Goal: Communication & Community: Share content

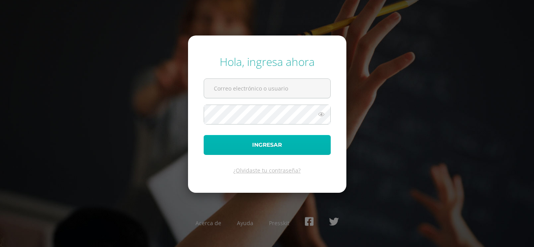
click at [270, 144] on button "Ingresar" at bounding box center [267, 145] width 127 height 20
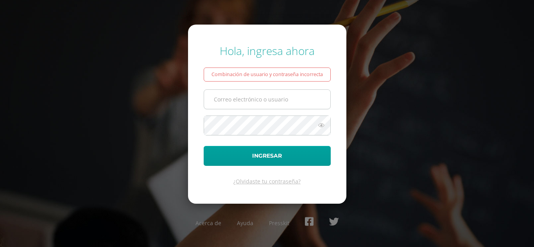
drag, startPoint x: 0, startPoint y: 0, endPoint x: 252, endPoint y: 94, distance: 269.0
click at [252, 94] on input "text" at bounding box center [267, 99] width 126 height 19
type input "[PERSON_NAME][EMAIL_ADDRESS][PERSON_NAME][DOMAIN_NAME]"
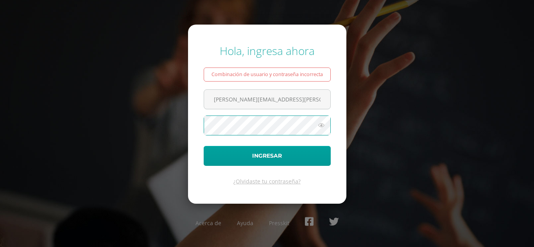
click at [204, 146] on button "Ingresar" at bounding box center [267, 156] width 127 height 20
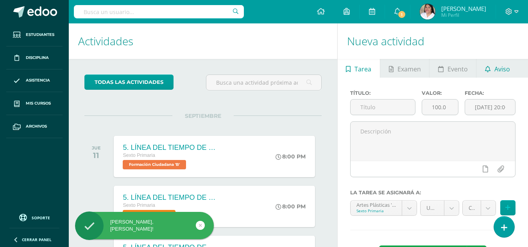
click at [496, 72] on span "Aviso" at bounding box center [502, 69] width 16 height 19
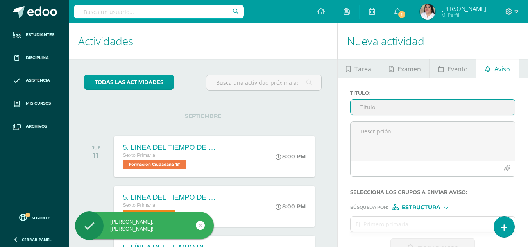
click at [372, 105] on input "Titulo :" at bounding box center [433, 107] width 165 height 15
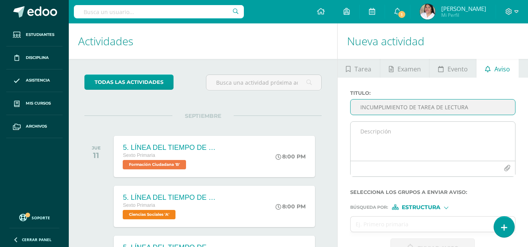
type input "INCUMPLIMIENTO DE TAREA DE LECTURA"
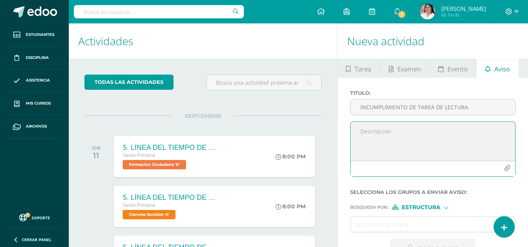
click at [381, 135] on textarea at bounding box center [433, 141] width 165 height 39
paste textarea "Buenos días padres de familia reciban un cordial saludo. El motivo de mi correo…"
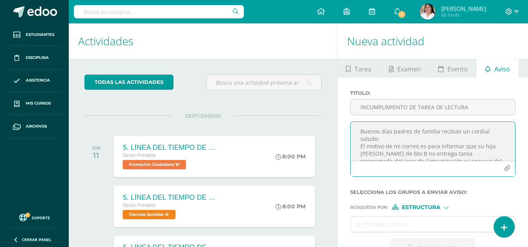
scroll to position [16, 0]
drag, startPoint x: 408, startPoint y: 140, endPoint x: 369, endPoint y: 140, distance: 38.7
click at [369, 140] on textarea "Buenos días padres de familia reciban un cordial saludo. El motivo de mi correo…" at bounding box center [433, 141] width 165 height 39
click at [413, 139] on textarea "Buenos días padres de familia reciban un cordial saludo. El motivo de mi correo…" at bounding box center [433, 141] width 165 height 39
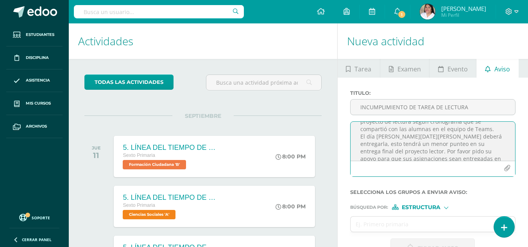
click at [409, 138] on textarea "Buenos días padres de familia reciban un cordial saludo. El motivo de mi correo…" at bounding box center [433, 141] width 165 height 39
drag, startPoint x: 387, startPoint y: 147, endPoint x: 452, endPoint y: 138, distance: 65.6
click at [452, 138] on textarea "Buenos días padres de familia reciban un cordial saludo. El motivo de mi correo…" at bounding box center [433, 141] width 165 height 39
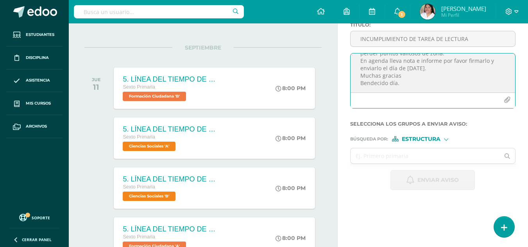
scroll to position [117, 0]
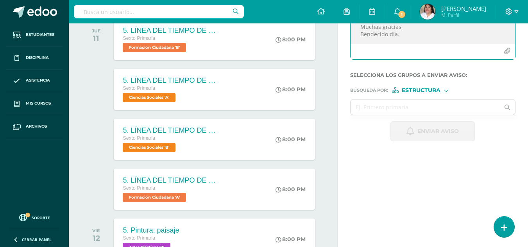
type textarea "Buenos días padres de familia reciban un cordial saludo. El motivo de mi correo…"
click at [423, 90] on span "Estructura" at bounding box center [421, 90] width 39 height 4
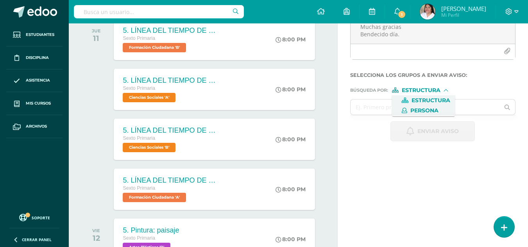
click at [422, 106] on span "Persona" at bounding box center [423, 111] width 63 height 10
click at [390, 110] on input "text" at bounding box center [425, 107] width 149 height 15
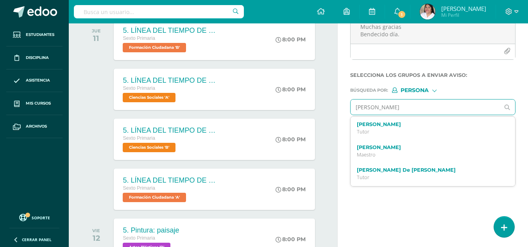
type input "isabela ruiz"
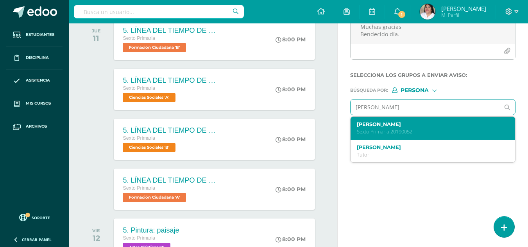
click at [405, 131] on p "Sexto Primaria 20190052" at bounding box center [430, 132] width 146 height 7
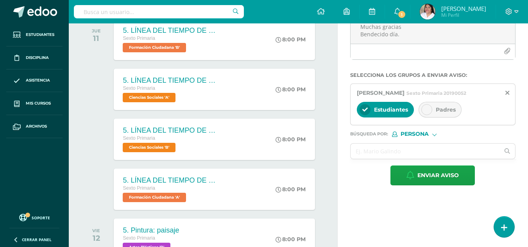
click at [425, 113] on icon at bounding box center [426, 109] width 5 height 5
click at [391, 113] on span "Estudiantes" at bounding box center [391, 109] width 34 height 7
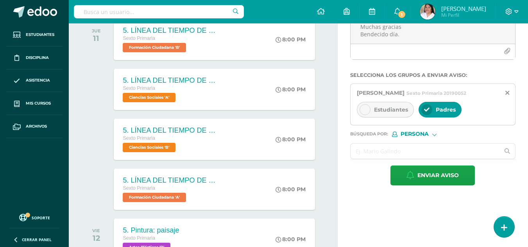
click at [377, 158] on input "text" at bounding box center [425, 151] width 149 height 15
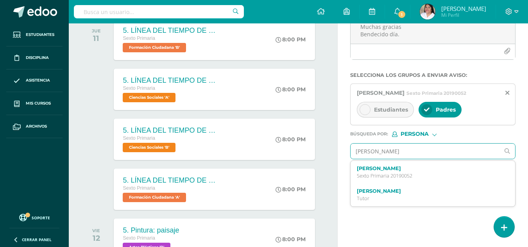
type input "maria cristina"
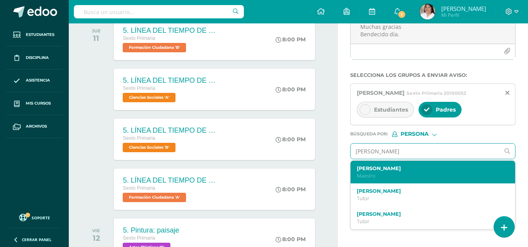
click at [410, 179] on p "Maestro" at bounding box center [430, 176] width 146 height 7
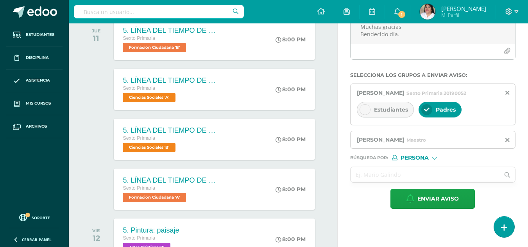
click at [392, 183] on input "text" at bounding box center [425, 174] width 149 height 15
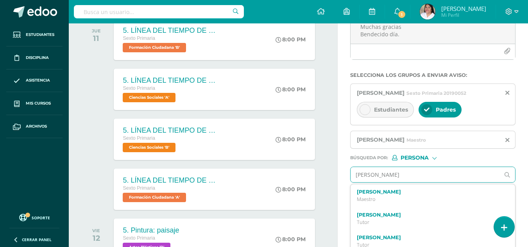
type input "violeta"
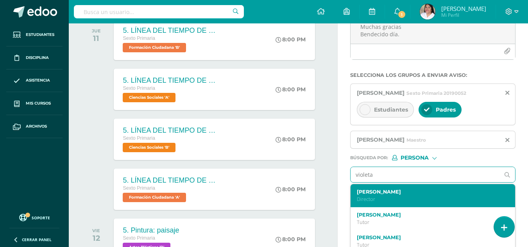
click at [396, 203] on p "Director" at bounding box center [430, 199] width 146 height 7
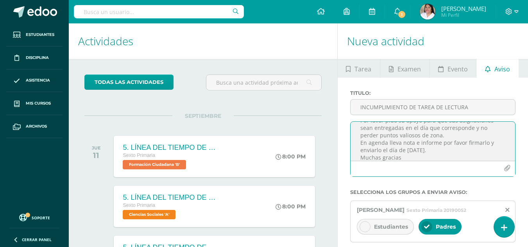
scroll to position [99, 0]
drag, startPoint x: 359, startPoint y: 129, endPoint x: 383, endPoint y: 159, distance: 37.5
click at [383, 159] on textarea "Buenos días padres de familia reciban un cordial saludo. El motivo de mi correo…" at bounding box center [433, 141] width 165 height 39
click at [393, 142] on textarea "Buenos días padres de familia reciban un cordial saludo. El motivo de mi correo…" at bounding box center [433, 141] width 165 height 39
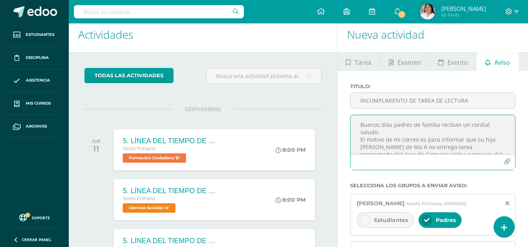
scroll to position [195, 0]
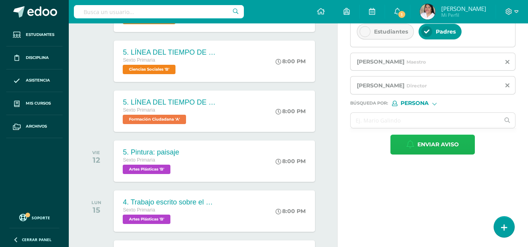
click at [436, 154] on span "Enviar aviso" at bounding box center [437, 144] width 41 height 19
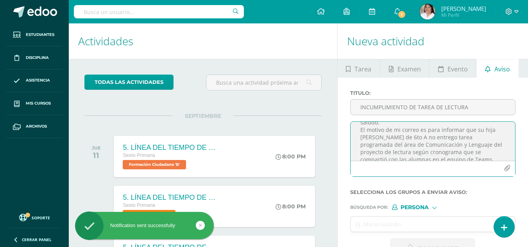
scroll to position [15, 0]
click at [392, 140] on textarea "Buenos días padres de familia reciban un cordial saludo. El motivo de mi correo…" at bounding box center [433, 141] width 165 height 39
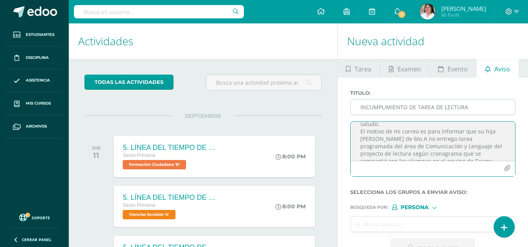
type textarea "Buenos días padres de familia reciban un cordial saludo. El motivo de mi correo…"
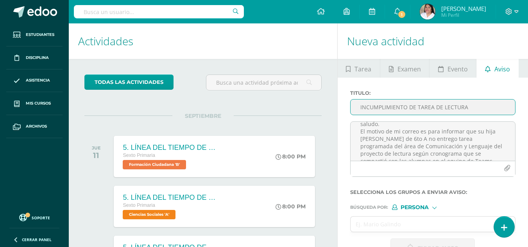
click at [379, 110] on input "INCUMPLIMIENTO DE TAREA DE LECTURA" at bounding box center [433, 107] width 165 height 15
type input "INCUMPLIMIENTO DE TAREA DE LECTURA"
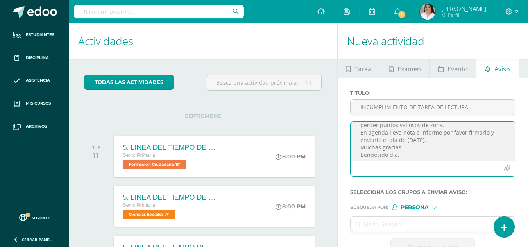
scroll to position [99, 0]
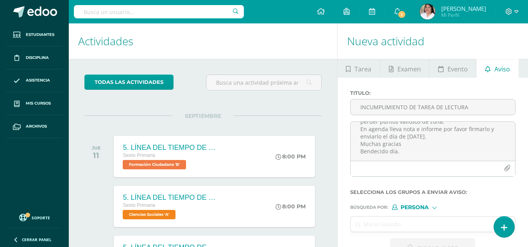
click at [426, 206] on span "Persona" at bounding box center [415, 208] width 28 height 4
click at [415, 226] on span "Persona" at bounding box center [424, 228] width 28 height 4
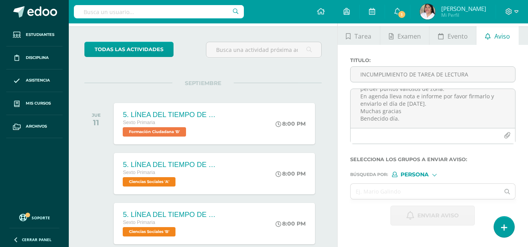
scroll to position [78, 0]
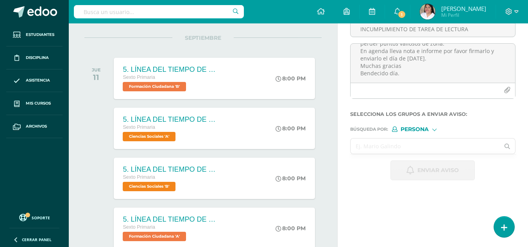
click at [391, 150] on input "text" at bounding box center [425, 146] width 149 height 15
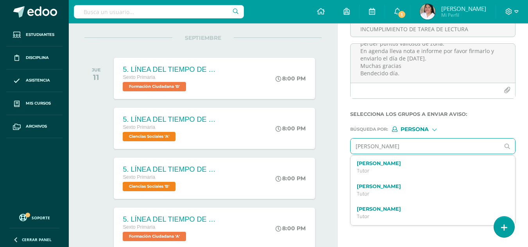
type input "DANIELA PÑATE"
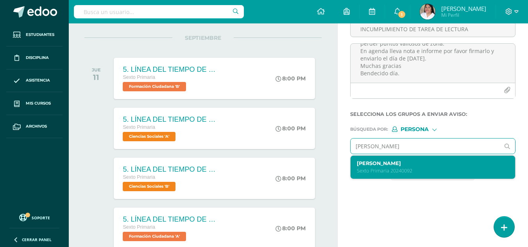
click at [412, 167] on div "Angela Daniela Peñate Morales Sexto Primaria 20240092" at bounding box center [430, 168] width 146 height 14
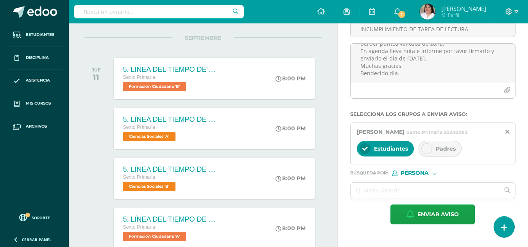
click at [426, 152] on icon at bounding box center [426, 148] width 5 height 5
click at [401, 152] on span "Estudiantes" at bounding box center [391, 148] width 34 height 7
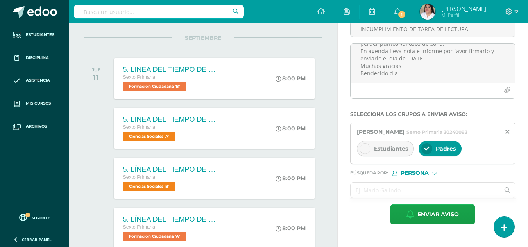
click at [385, 198] on input "text" at bounding box center [425, 190] width 149 height 15
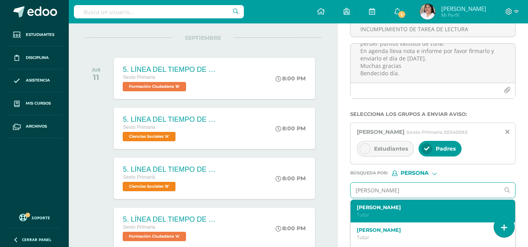
type input "MARIA CRIS"
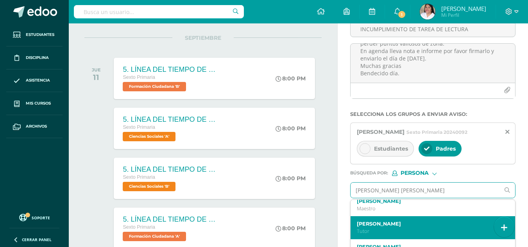
scroll to position [0, 0]
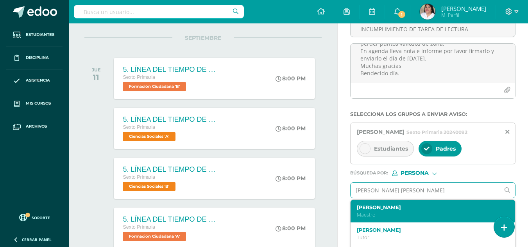
click at [409, 211] on label "María Cristina Jacobo Agreda" at bounding box center [430, 208] width 146 height 6
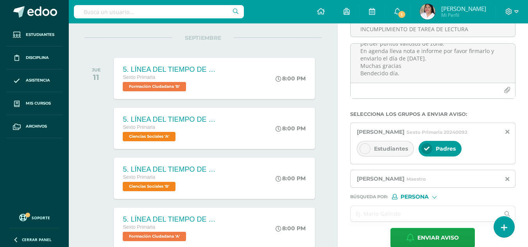
click at [404, 217] on input "text" at bounding box center [425, 213] width 149 height 15
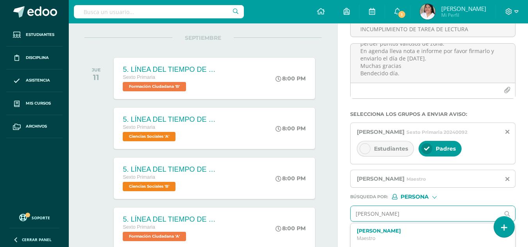
type input "VIOLETA"
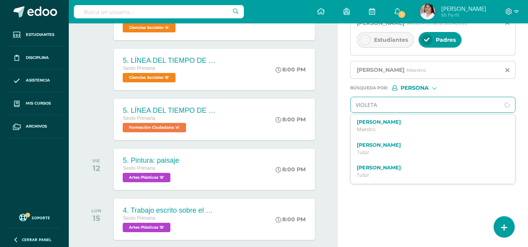
scroll to position [195, 0]
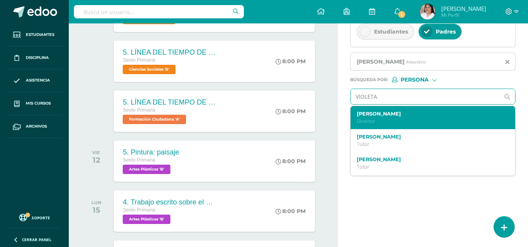
click at [402, 125] on p "Director" at bounding box center [430, 121] width 146 height 7
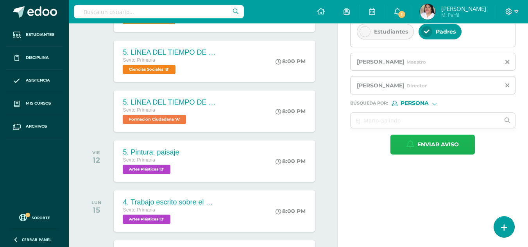
click at [431, 154] on span "Enviar aviso" at bounding box center [437, 144] width 41 height 19
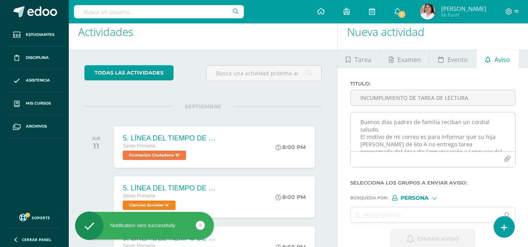
scroll to position [0, 0]
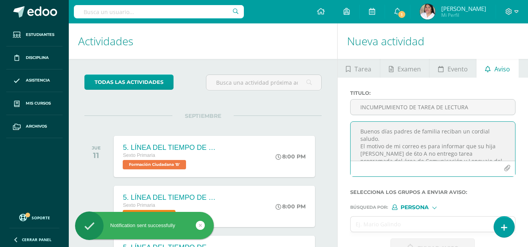
paste textarea "Isabela Ruíz"
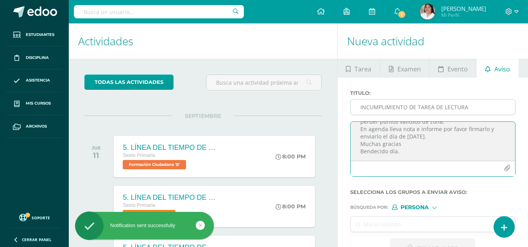
type textarea "Buenos días padres de familia reciban un cordial saludo. El motivo de mi correo…"
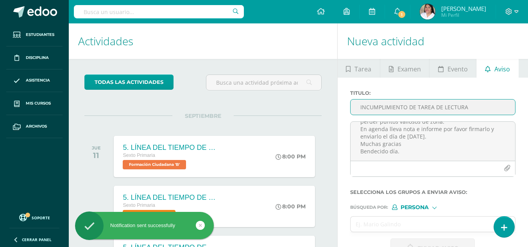
click at [387, 108] on input "INCUMPLIMIENTO DE TAREA DE LECTURA" at bounding box center [433, 107] width 165 height 15
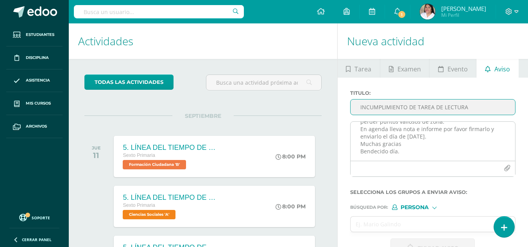
type input "INCUMPLIMIENTO DE TAREA DE LECTURA"
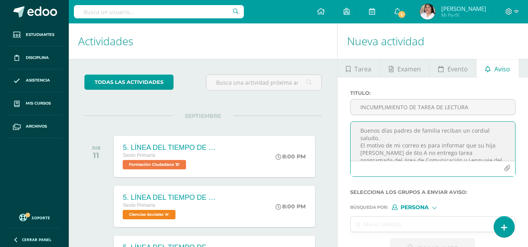
scroll to position [0, 0]
click at [413, 154] on textarea "Buenos días padres de familia reciban un cordial saludo. El motivo de mi correo…" at bounding box center [433, 141] width 165 height 39
click at [390, 152] on textarea "Buenos días padres de familia reciban un cordial saludo. El motivo de mi correo…" at bounding box center [433, 141] width 165 height 39
click at [368, 155] on textarea "Buenos días padres de familia reciban un cordial saludo. El motivo de mi correo…" at bounding box center [433, 141] width 165 height 39
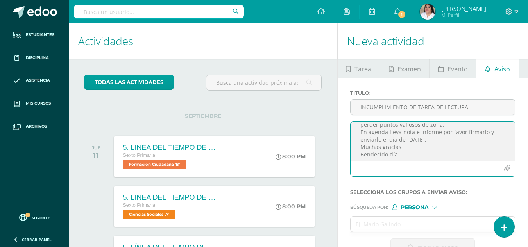
scroll to position [99, 0]
type textarea "Buenos días padres de familia reciban un cordial saludo. El motivo de mi correo…"
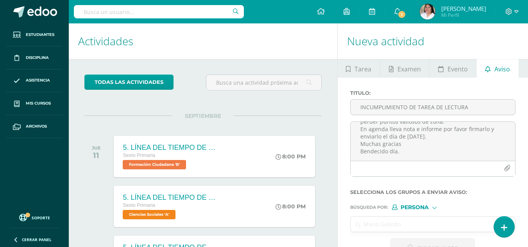
click at [414, 222] on input "text" at bounding box center [425, 224] width 149 height 15
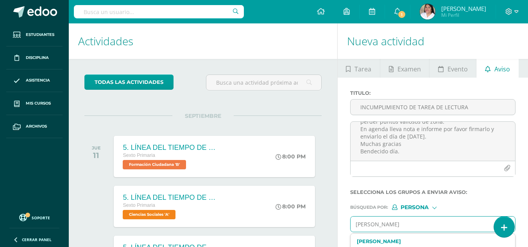
type input "sara santisteban"
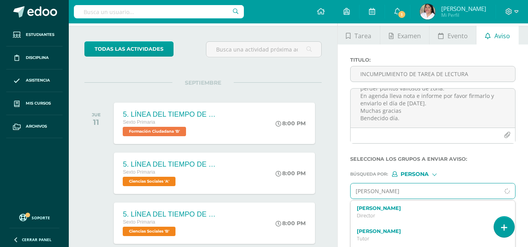
scroll to position [78, 0]
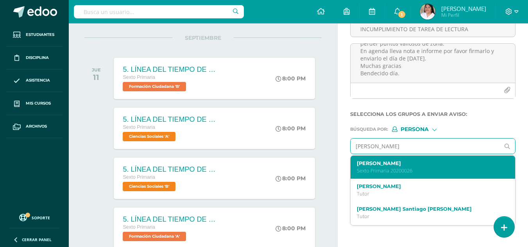
click at [428, 174] on p "Sexto Primaria 20200026" at bounding box center [430, 171] width 146 height 7
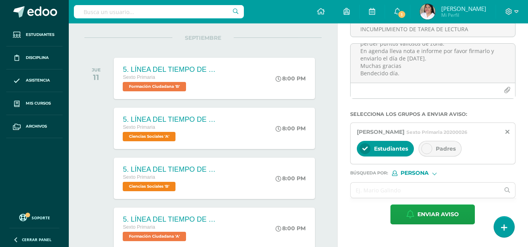
click at [431, 159] on div "Estudiantes Padres" at bounding box center [433, 149] width 152 height 19
click at [432, 157] on div "Padres" at bounding box center [440, 149] width 43 height 16
click at [407, 152] on span "Estudiantes" at bounding box center [391, 148] width 34 height 7
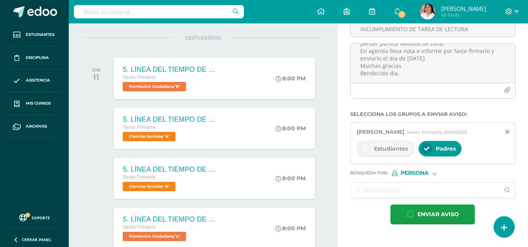
click at [390, 194] on input "text" at bounding box center [425, 190] width 149 height 15
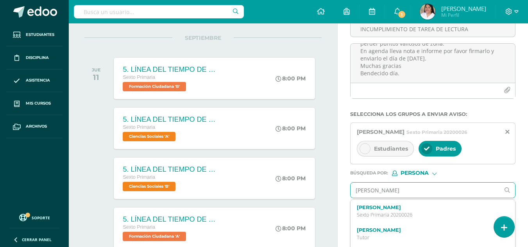
type input "maria cristina"
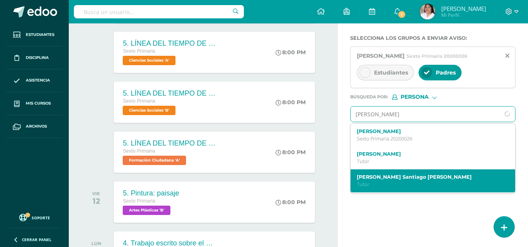
scroll to position [156, 0]
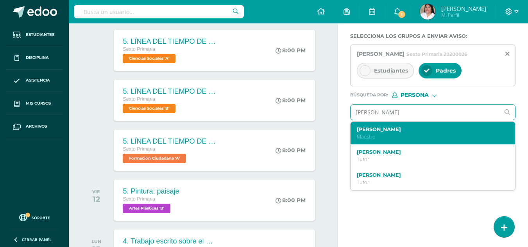
click at [419, 140] on p "Maestro" at bounding box center [430, 137] width 146 height 7
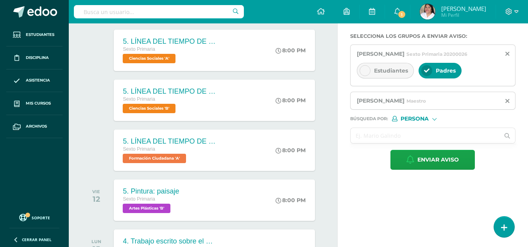
click at [410, 143] on input "text" at bounding box center [425, 135] width 149 height 15
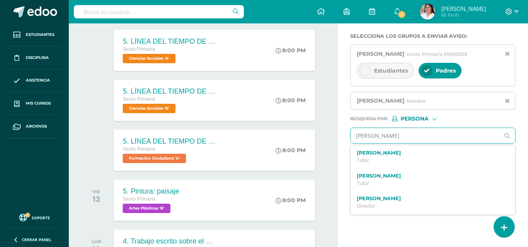
type input "violeta"
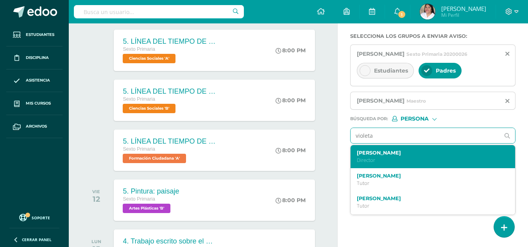
click at [417, 164] on p "Director" at bounding box center [430, 160] width 146 height 7
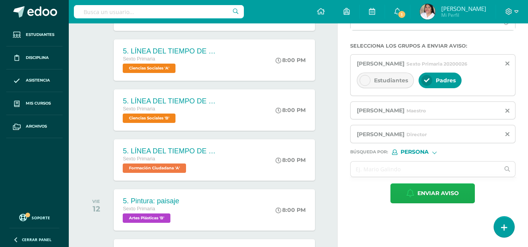
scroll to position [195, 0]
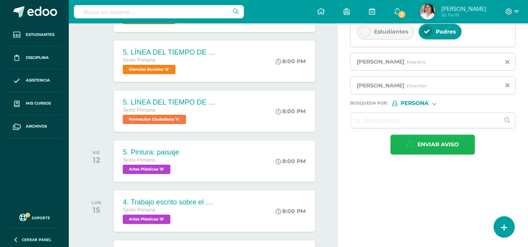
click at [432, 152] on span "Enviar aviso" at bounding box center [437, 144] width 41 height 19
